Goal: Communication & Community: Answer question/provide support

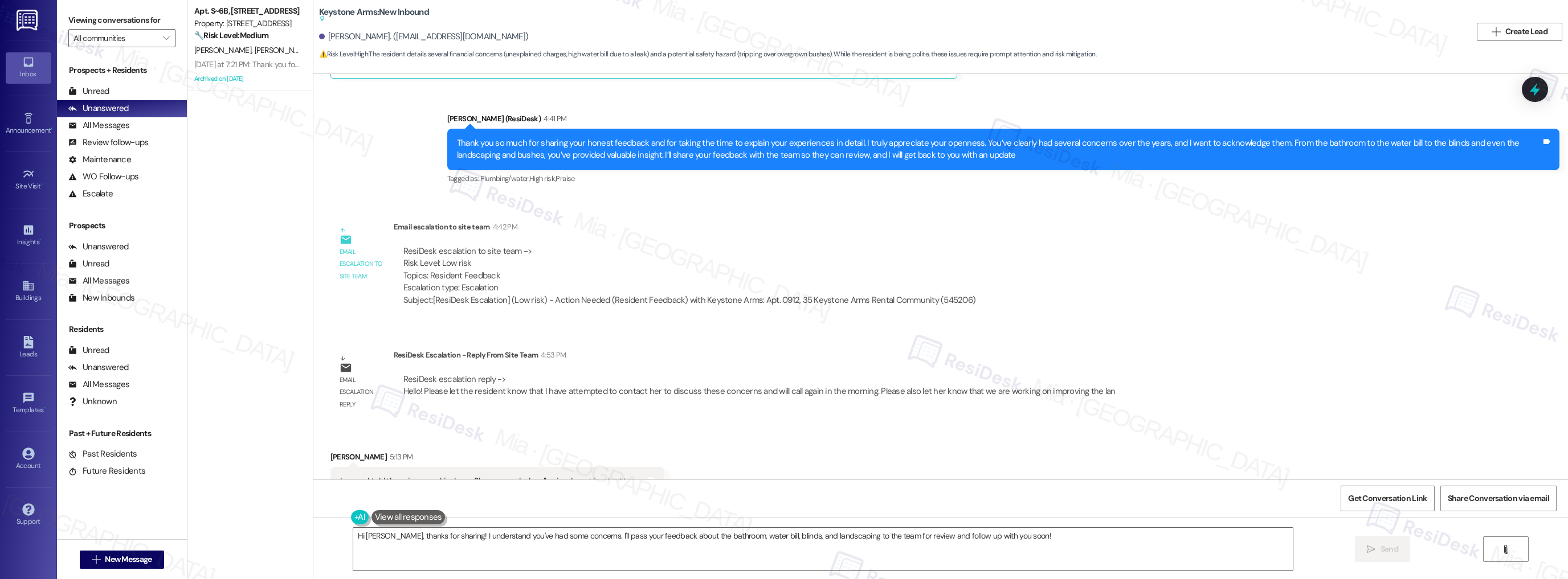
scroll to position [18886, 0]
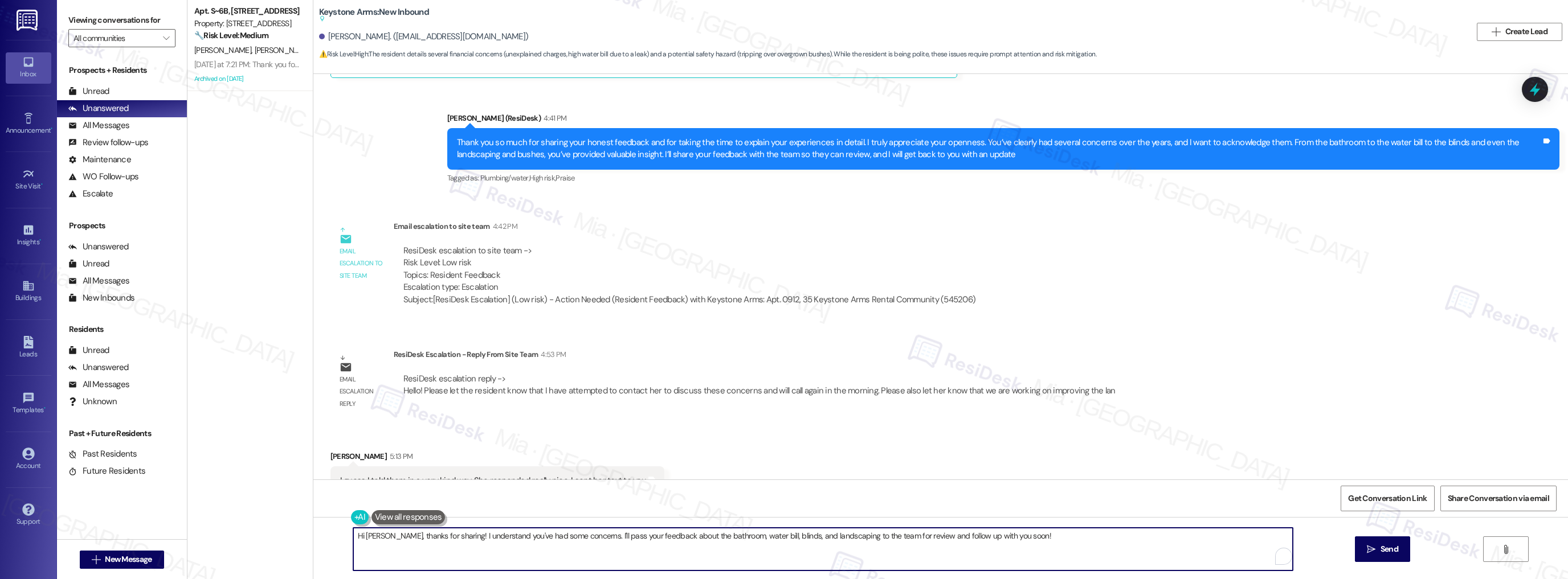
drag, startPoint x: 445, startPoint y: 535, endPoint x: 1030, endPoint y: 533, distance: 585.0
click at [1030, 533] on textarea "Hi [PERSON_NAME], thanks for sharing! I understand you've had some concerns. I'…" at bounding box center [823, 549] width 940 height 43
paste textarea "Hello! Please let the resident know that I have attempted to contact her to dis…"
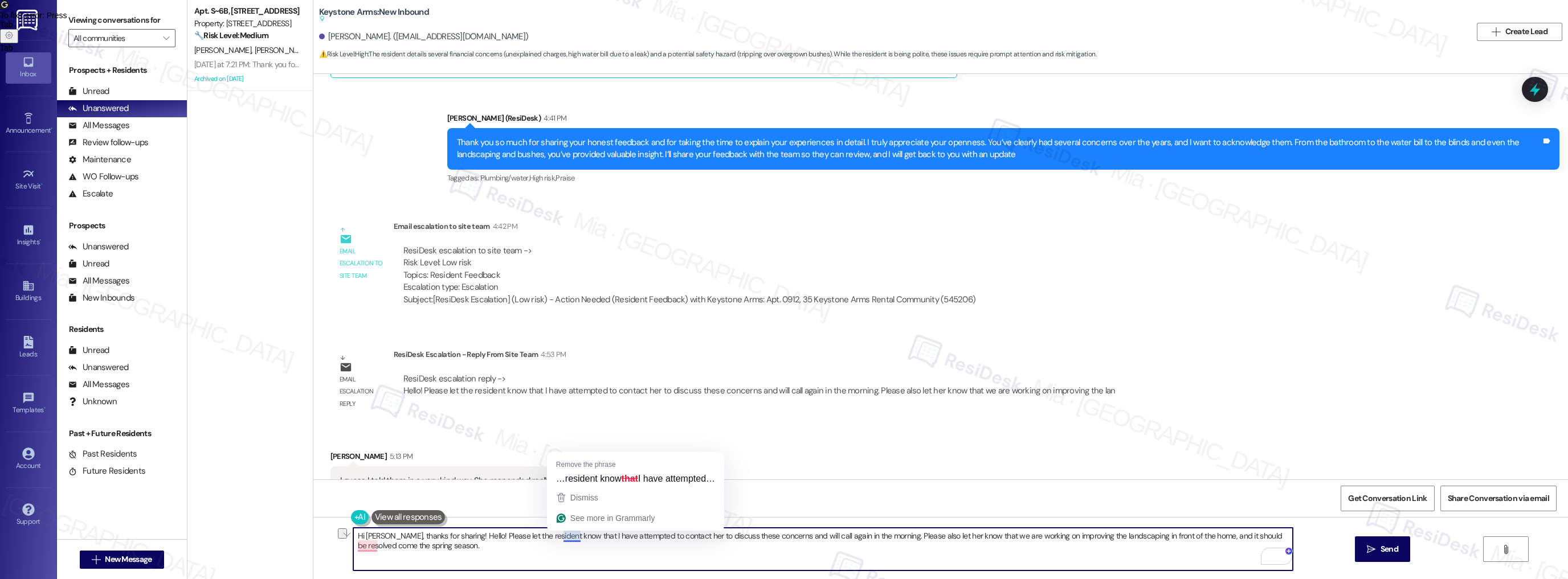
drag, startPoint x: 443, startPoint y: 535, endPoint x: 572, endPoint y: 535, distance: 129.0
click at [572, 535] on textarea "Hi [PERSON_NAME], thanks for sharing! Hello! Please let the resident know that …" at bounding box center [823, 549] width 940 height 43
click at [445, 538] on textarea "Hi [PERSON_NAME], thanks for sharing! The team have attempted to contact her to…" at bounding box center [823, 549] width 940 height 43
click at [489, 504] on span "has" at bounding box center [484, 501] width 16 height 10
click at [570, 534] on textarea "Hi [PERSON_NAME], thanks for sharing! The team has attempted to contact her to …" at bounding box center [823, 549] width 940 height 43
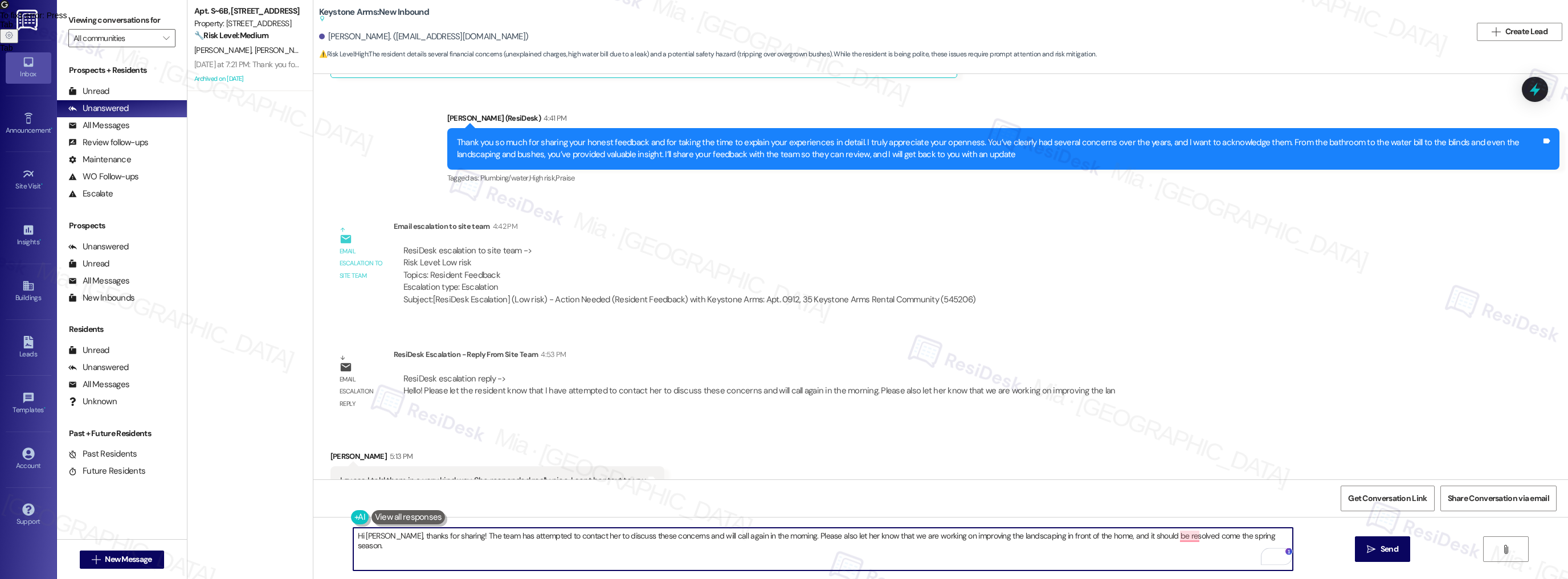
click at [570, 534] on textarea "Hi [PERSON_NAME], thanks for sharing! The team has attempted to contact her to …" at bounding box center [823, 549] width 940 height 43
drag, startPoint x: 775, startPoint y: 535, endPoint x: 850, endPoint y: 535, distance: 75.0
click at [850, 535] on textarea "Hi [PERSON_NAME], thanks for sharing! The team has attempted to contact you to …" at bounding box center [823, 549] width 940 height 43
click at [814, 536] on textarea "Hi [PERSON_NAME], thanks for sharing! The team has attempted to contact you to …" at bounding box center [823, 549] width 940 height 43
drag, startPoint x: 814, startPoint y: 536, endPoint x: 834, endPoint y: 538, distance: 20.1
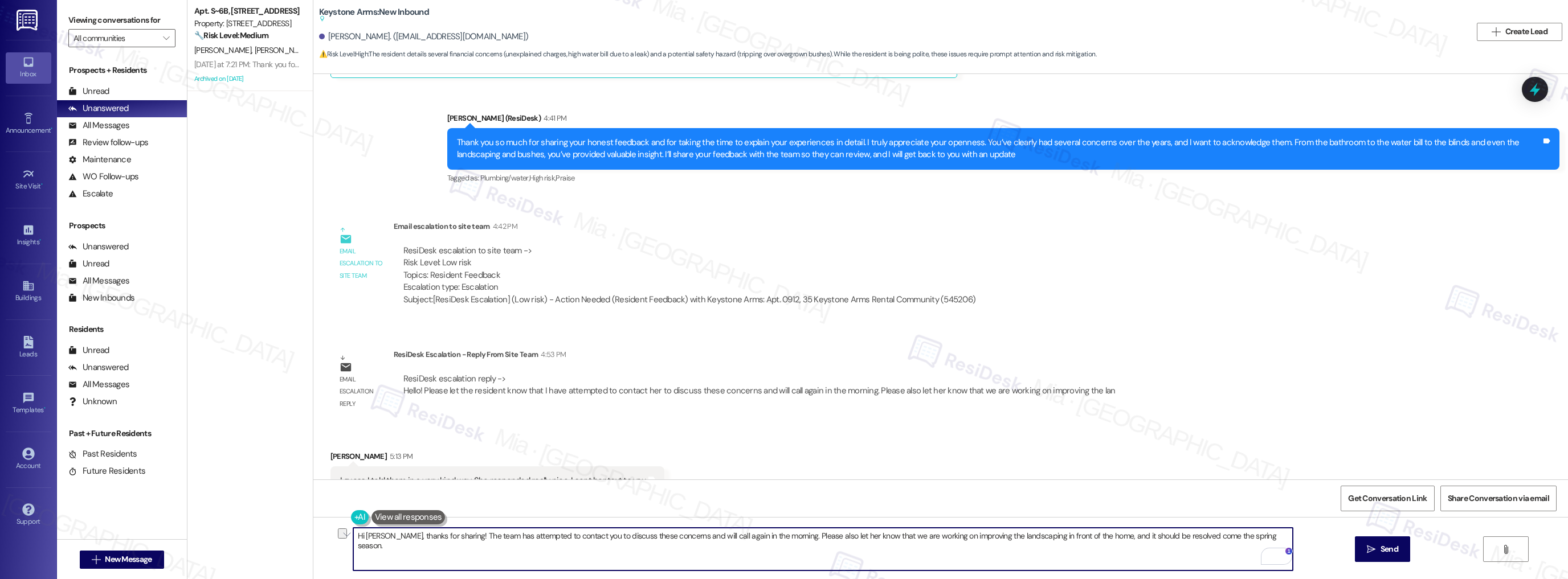
click at [834, 538] on textarea "Hi [PERSON_NAME], thanks for sharing! The team has attempted to contact you to …" at bounding box center [823, 549] width 940 height 43
click at [1178, 499] on button "by" at bounding box center [1194, 501] width 96 height 18
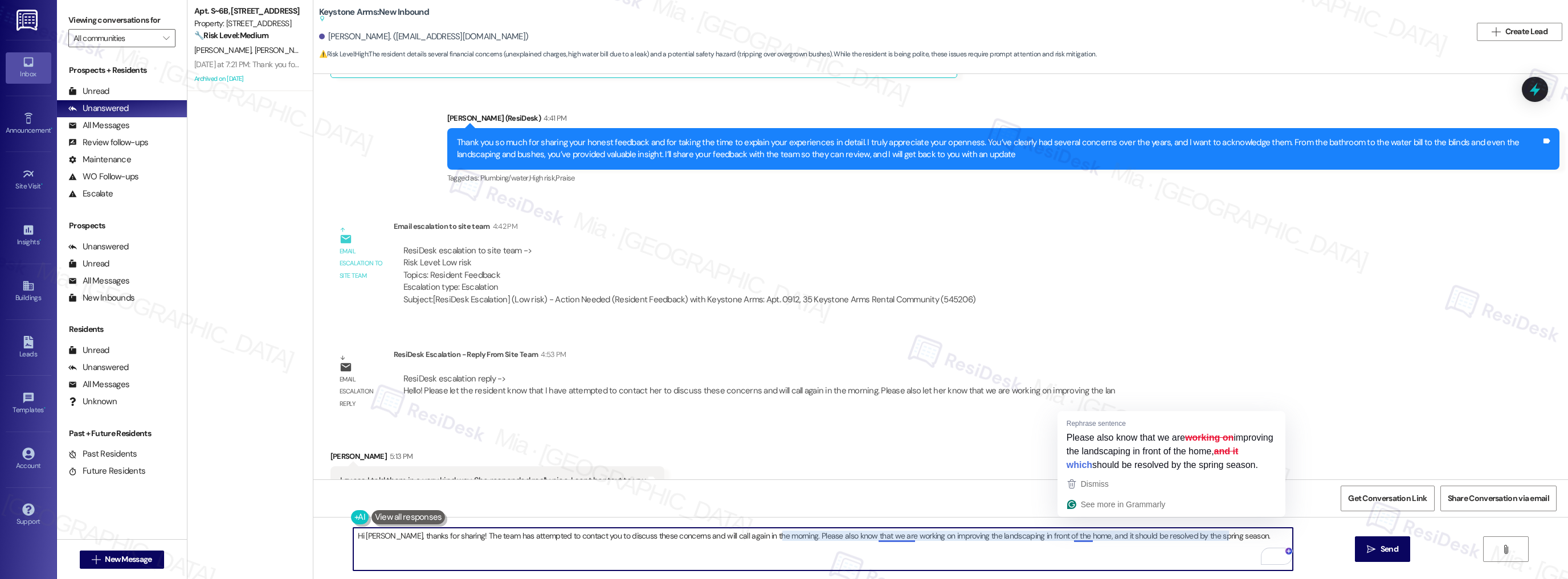
click at [884, 538] on textarea "Hi [PERSON_NAME], thanks for sharing! The team has attempted to contact you to …" at bounding box center [823, 549] width 940 height 43
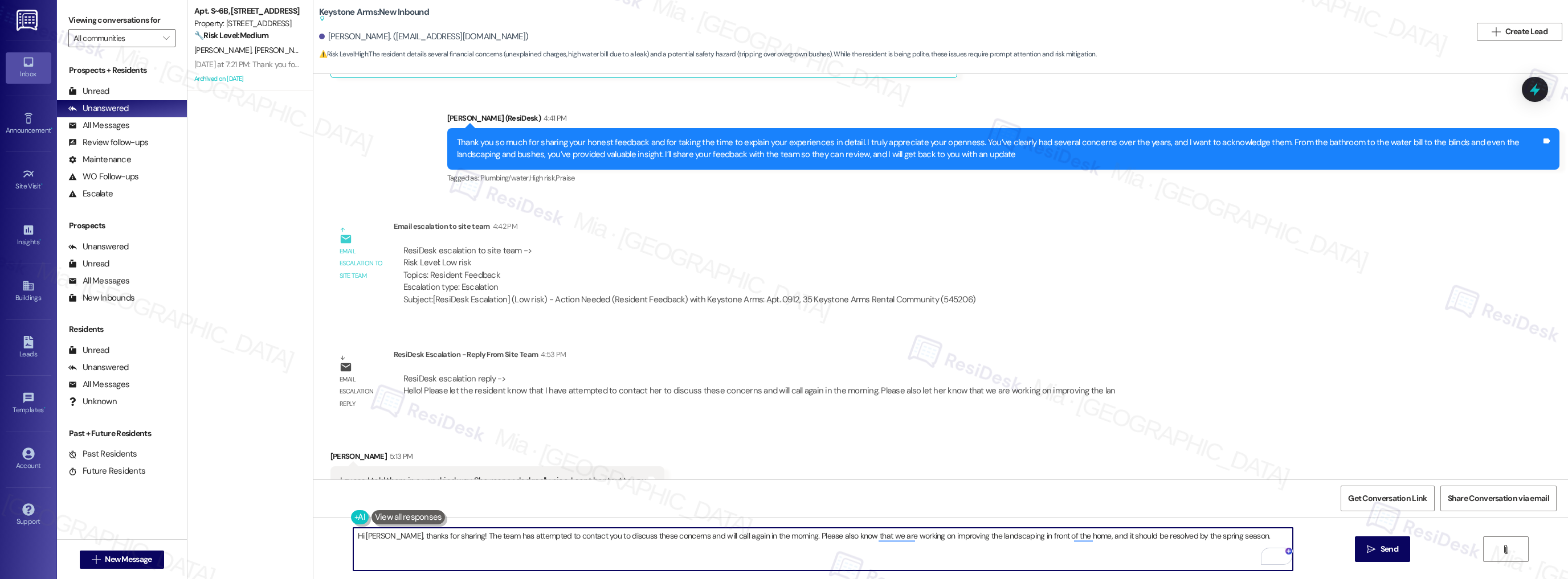
type textarea "Hi [PERSON_NAME], thanks for sharing! The team has attempted to contact you to …"
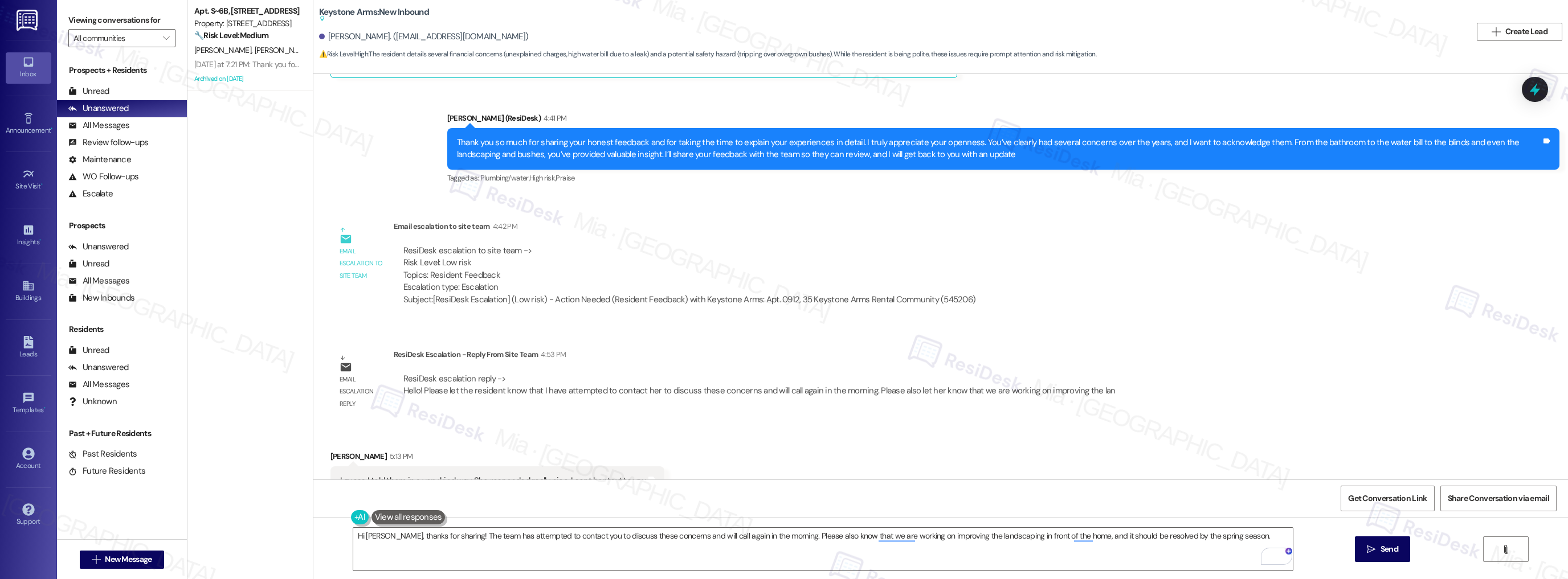
click at [893, 494] on div "Get Conversation Link Share Conversation via email" at bounding box center [940, 498] width 1255 height 38
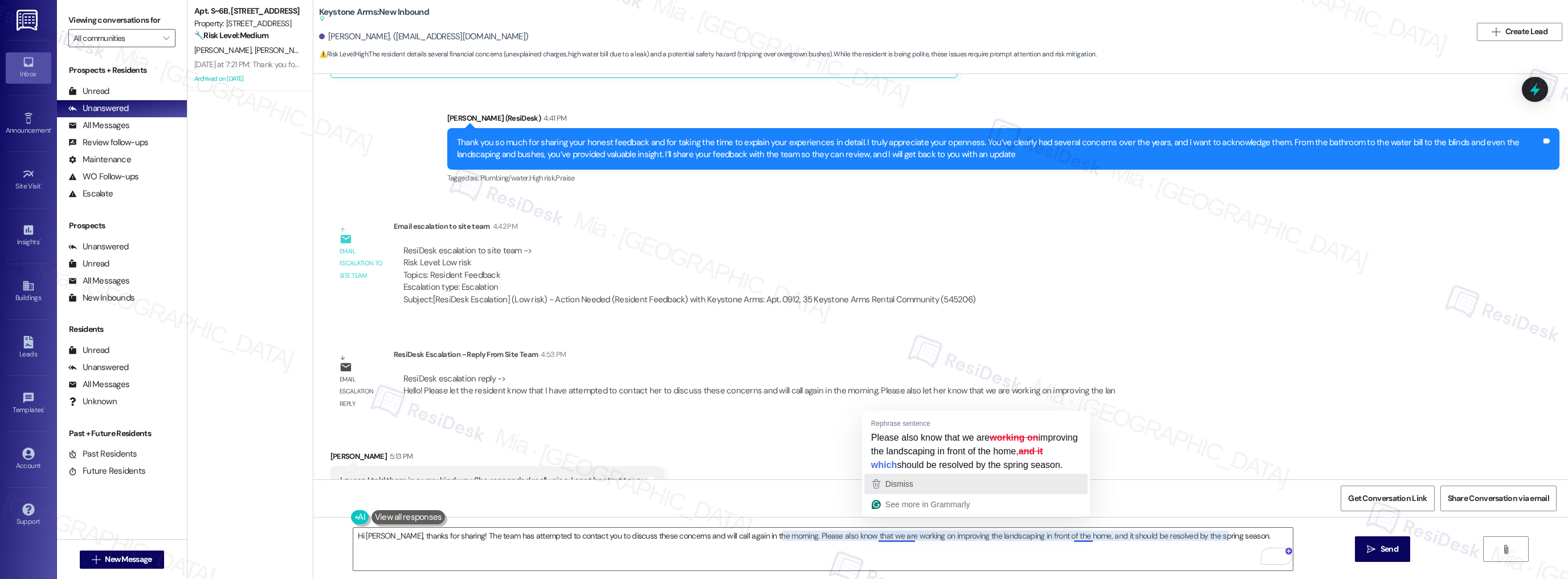
click at [904, 488] on span "Dismiss" at bounding box center [900, 484] width 28 height 9
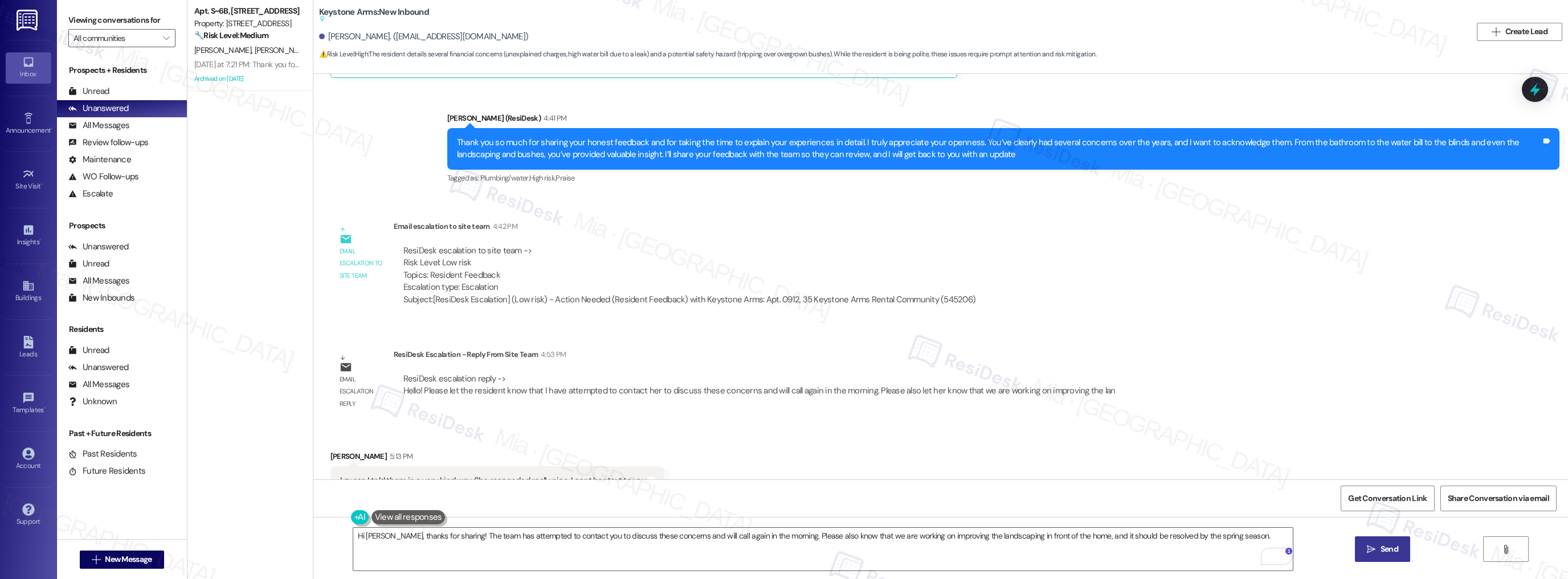
click at [1387, 547] on span "Send" at bounding box center [1389, 549] width 18 height 12
